Goal: Transaction & Acquisition: Purchase product/service

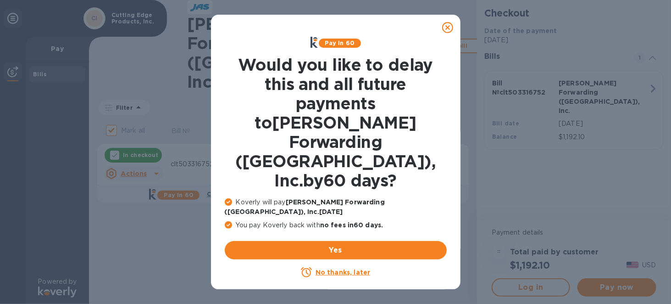
click at [449, 25] on icon at bounding box center [447, 27] width 11 height 11
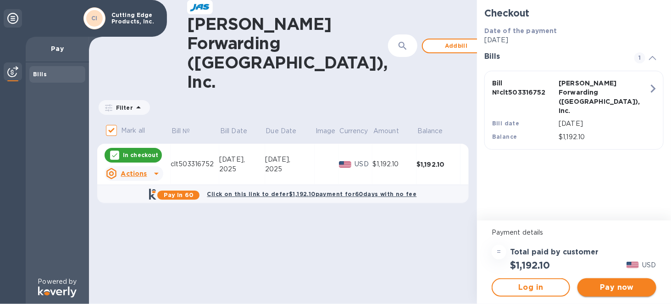
click at [598, 284] on span "Pay now" at bounding box center [617, 287] width 64 height 11
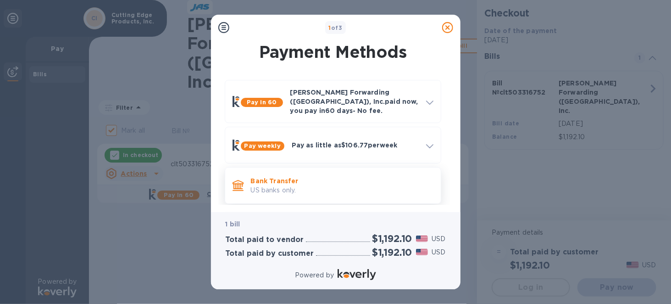
scroll to position [40, 0]
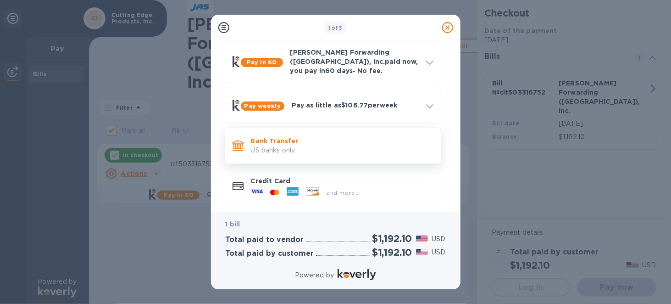
click at [257, 145] on p "US banks only." at bounding box center [342, 150] width 183 height 10
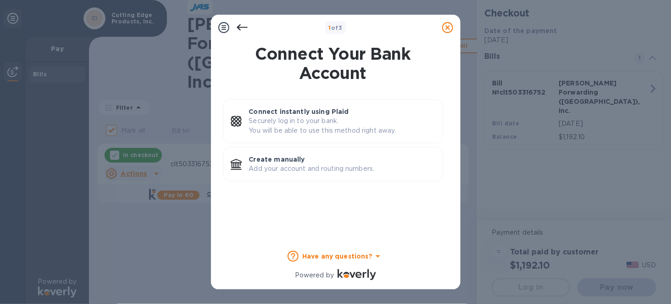
scroll to position [0, 0]
click at [281, 169] on p "Add your account and routing numbers." at bounding box center [342, 169] width 186 height 10
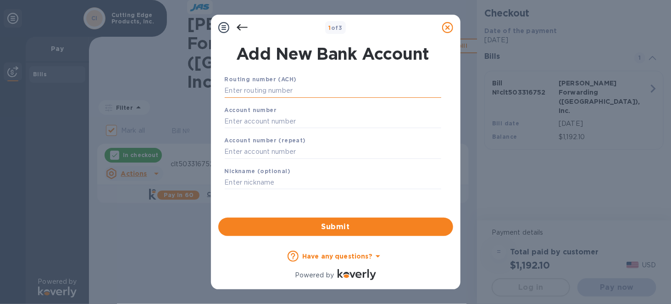
click at [270, 90] on input "text" at bounding box center [333, 91] width 216 height 14
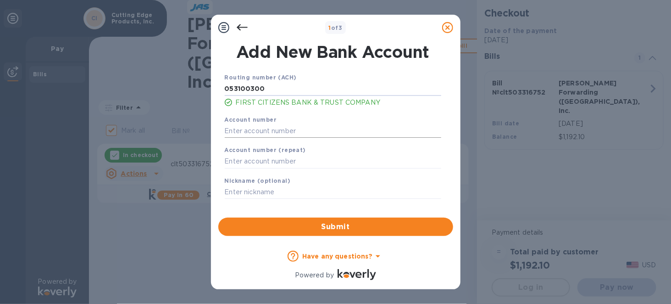
type input "053100300"
click at [274, 133] on input "text" at bounding box center [333, 131] width 216 height 14
type input "007210151378"
click at [276, 160] on input "text" at bounding box center [333, 162] width 216 height 14
type input "007210151378"
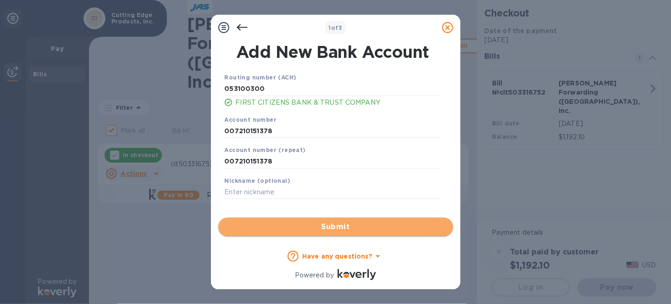
click at [332, 230] on span "Submit" at bounding box center [336, 226] width 220 height 11
